Goal: Register for event/course

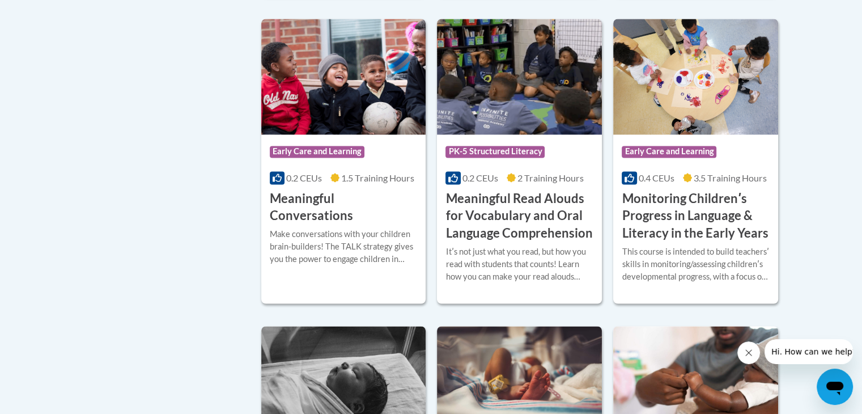
scroll to position [1816, 0]
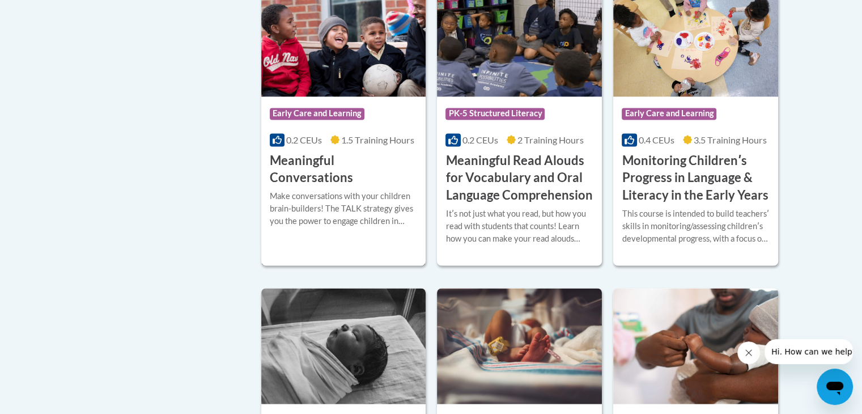
click at [380, 175] on h3 "Meaningful Conversations" at bounding box center [344, 169] width 148 height 35
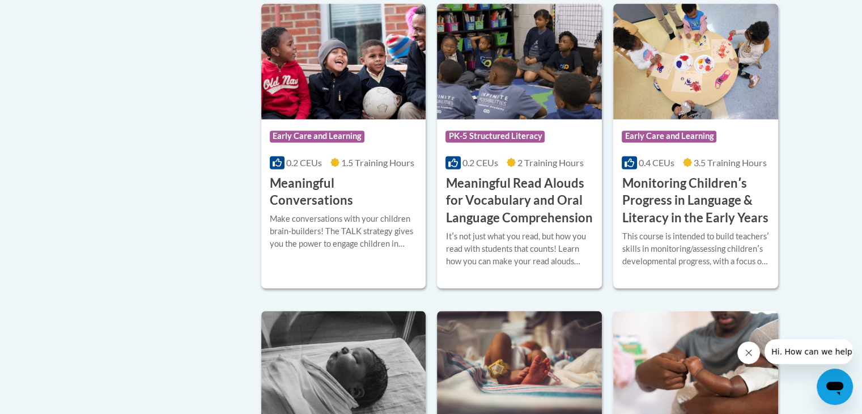
scroll to position [1798, 0]
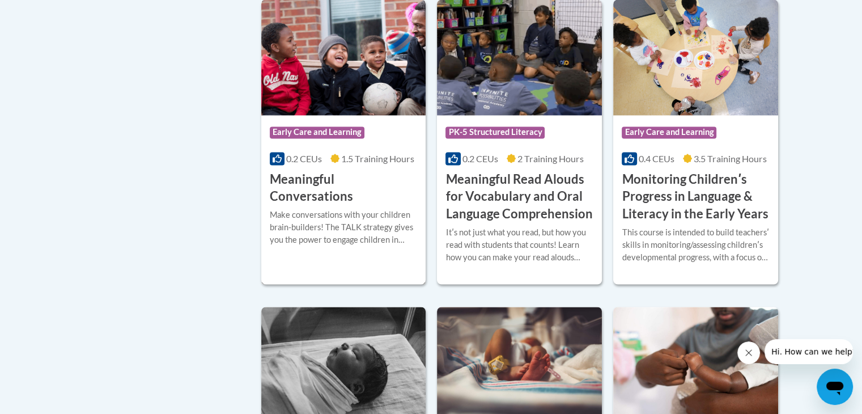
click at [394, 192] on h3 "Meaningful Conversations" at bounding box center [344, 188] width 148 height 35
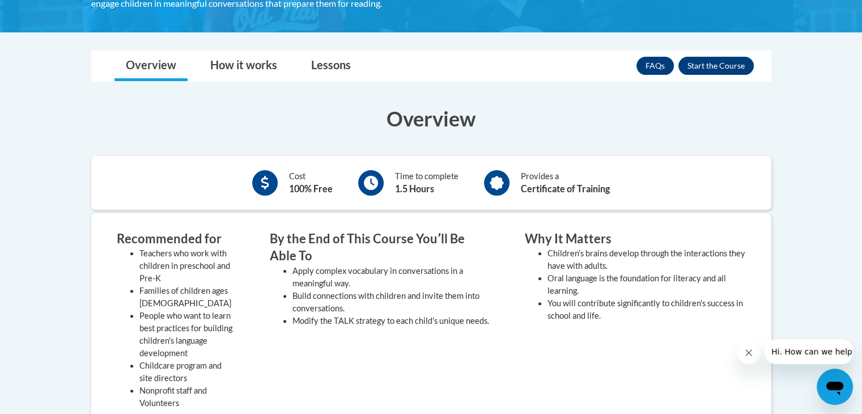
scroll to position [279, 0]
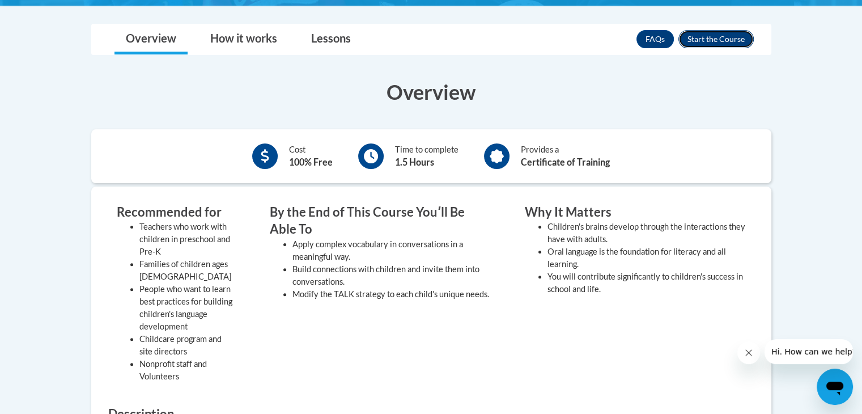
click at [741, 40] on button "Enroll" at bounding box center [716, 39] width 75 height 18
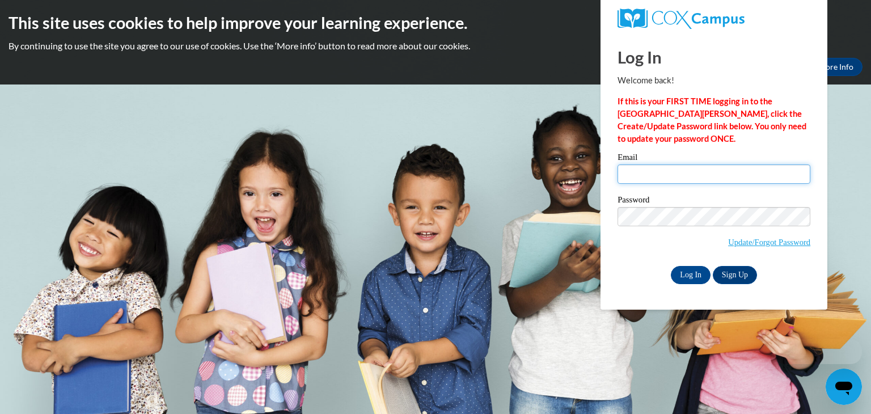
click at [719, 183] on input "Email" at bounding box center [713, 173] width 193 height 19
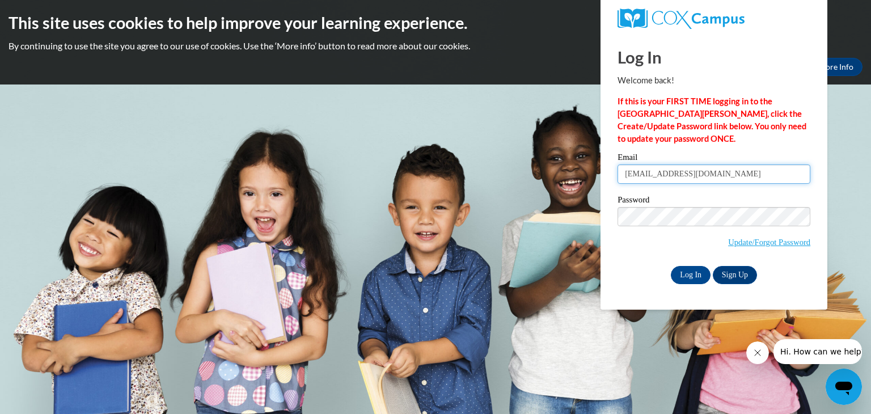
type input "hallelhudson@gmail.com"
click at [735, 279] on link "Sign Up" at bounding box center [735, 275] width 44 height 18
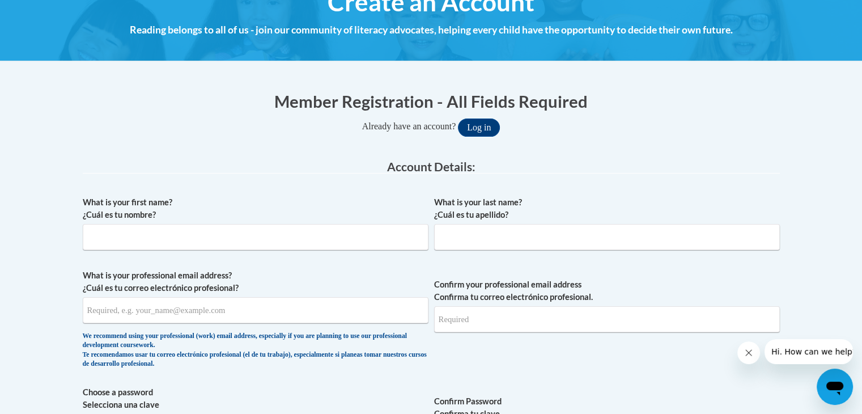
scroll to position [152, 0]
click at [354, 272] on label "What is your professional email address? ¿Cuál es tu correo electrónico profesi…" at bounding box center [256, 281] width 346 height 25
click at [354, 297] on input "What is your professional email address? ¿Cuál es tu correo electrónico profesi…" at bounding box center [256, 310] width 346 height 26
click at [354, 235] on input "What is your first name? ¿Cuál es tu nombre?" at bounding box center [256, 237] width 346 height 26
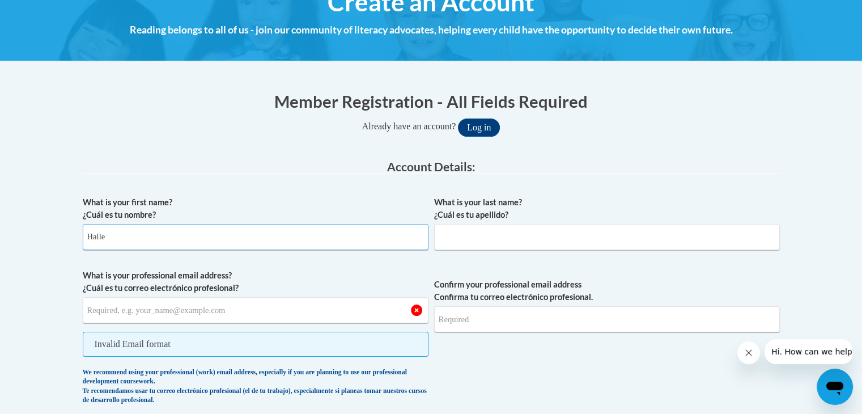
type input "Halle"
click at [547, 235] on input "What is your last name? ¿Cuál es tu apellido?" at bounding box center [607, 237] width 346 height 26
type input "[PERSON_NAME]"
click at [312, 314] on input "What is your professional email address? ¿Cuál es tu correo electrónico profesi…" at bounding box center [256, 310] width 346 height 26
type input "[EMAIL_ADDRESS][DOMAIN_NAME]"
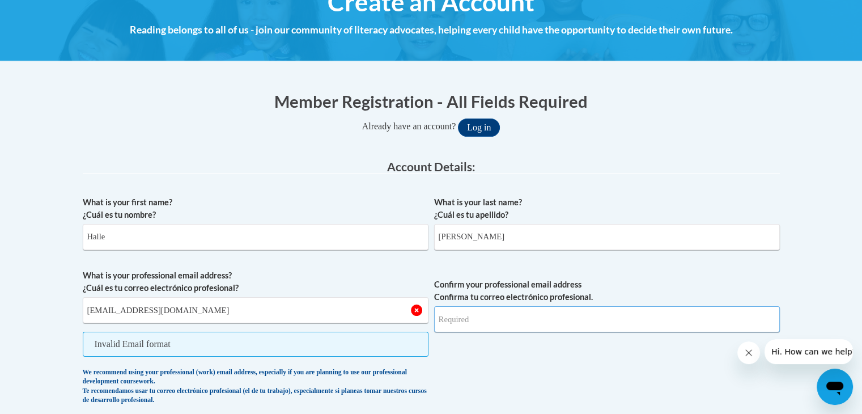
click at [556, 329] on input "Confirm your professional email address Confirma tu correo electrónico profesio…" at bounding box center [607, 319] width 346 height 26
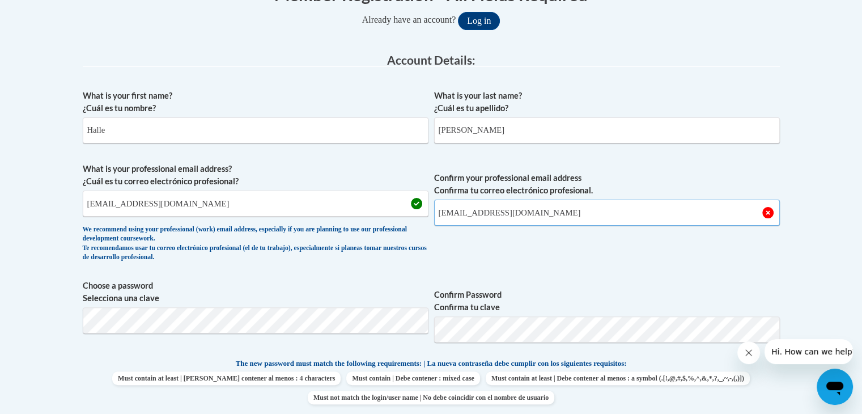
scroll to position [265, 0]
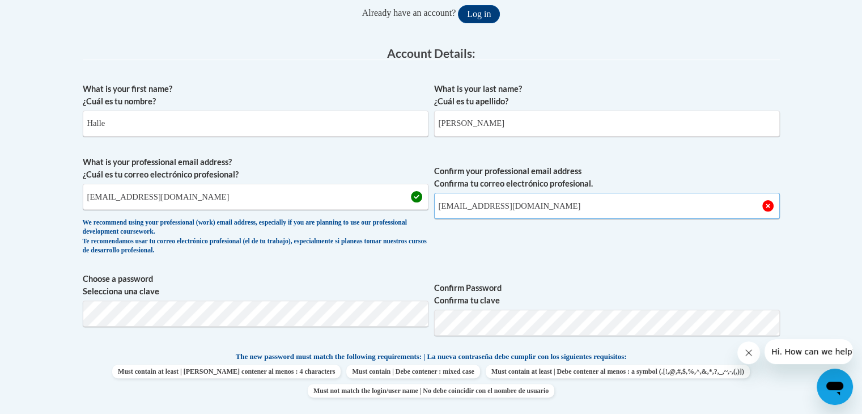
type input "[EMAIL_ADDRESS][DOMAIN_NAME]"
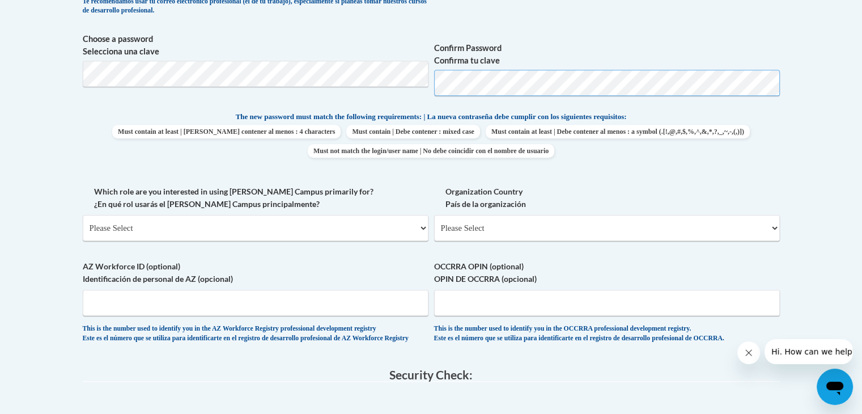
scroll to position [507, 0]
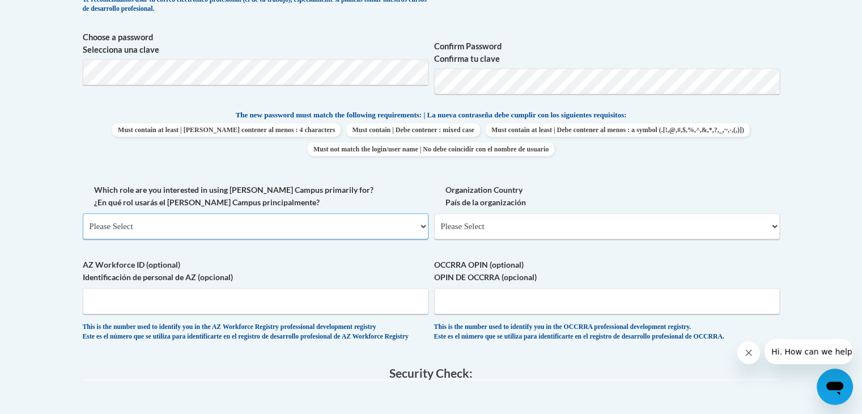
click at [383, 228] on select "Please Select College/University | Colegio/Universidad Community/Nonprofit Part…" at bounding box center [256, 226] width 346 height 26
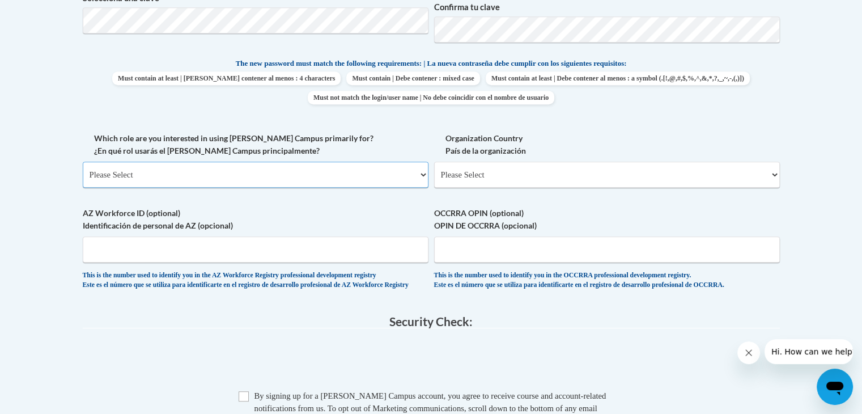
scroll to position [562, 0]
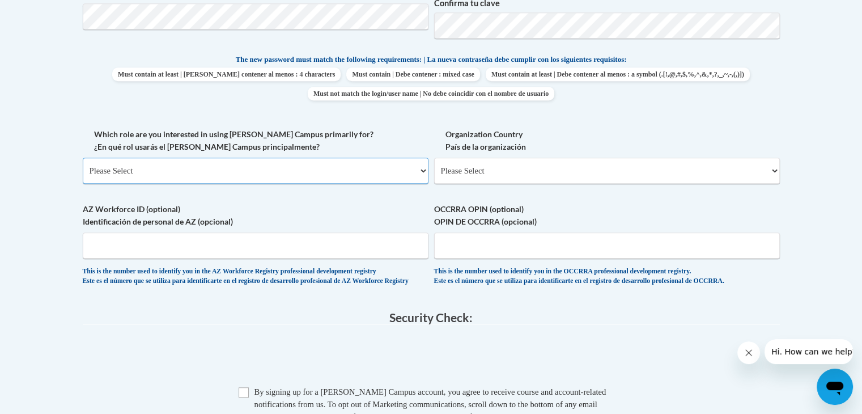
click at [424, 171] on select "Please Select College/University | Colegio/Universidad Community/Nonprofit Part…" at bounding box center [256, 171] width 346 height 26
select select "fbf2d438-af2f-41f8-98f1-81c410e29de3"
click at [83, 158] on select "Please Select College/University | Colegio/Universidad Community/Nonprofit Part…" at bounding box center [256, 171] width 346 height 26
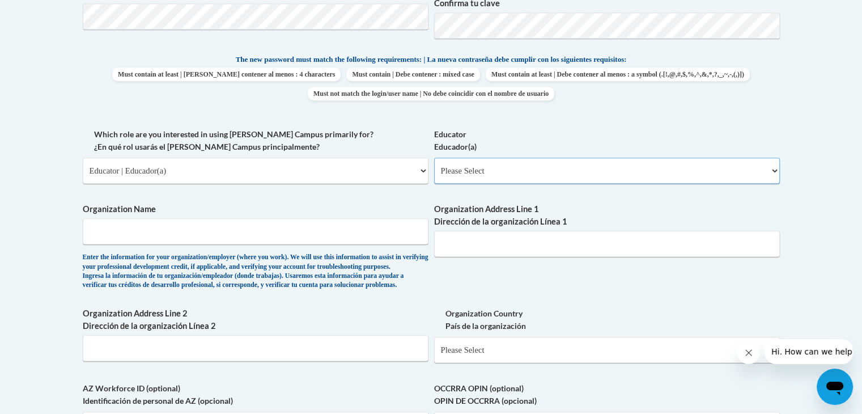
click at [479, 172] on select "Please Select Early Learning/Daycare Teacher/Family Home Care Provider | Maestr…" at bounding box center [607, 171] width 346 height 26
select select "5e2af403-4f2c-4e49-a02f-103e55d7b75b"
click at [434, 158] on select "Please Select Early Learning/Daycare Teacher/Family Home Care Provider | Maestr…" at bounding box center [607, 171] width 346 height 26
click at [324, 240] on input "Organization Name" at bounding box center [256, 231] width 346 height 26
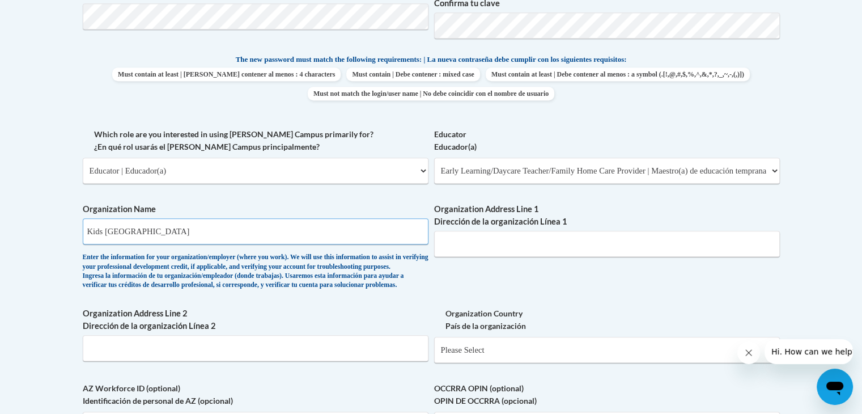
type input "Kids [GEOGRAPHIC_DATA]"
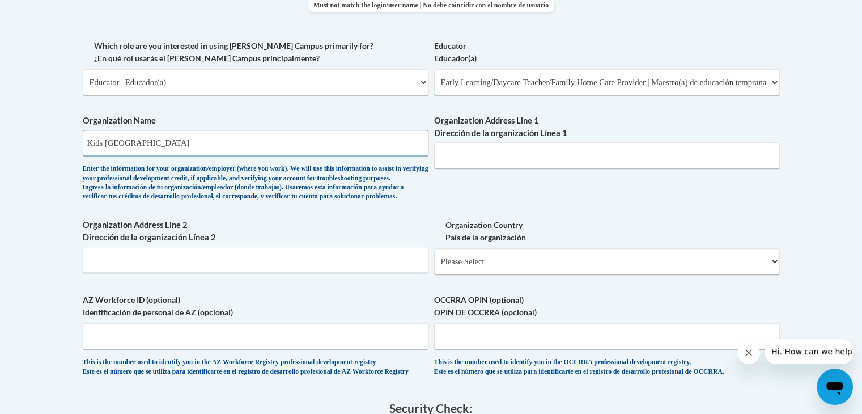
scroll to position [651, 0]
